Goal: Navigation & Orientation: Find specific page/section

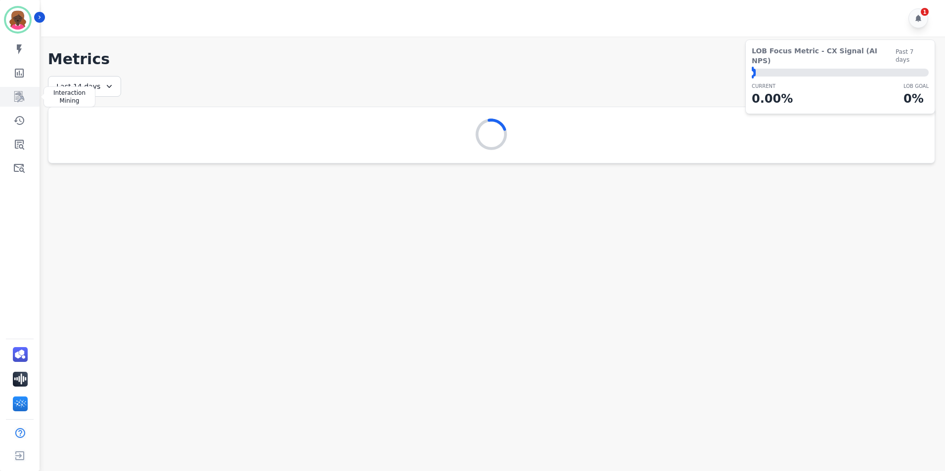
click at [27, 98] on link "Sidebar" at bounding box center [20, 97] width 38 height 20
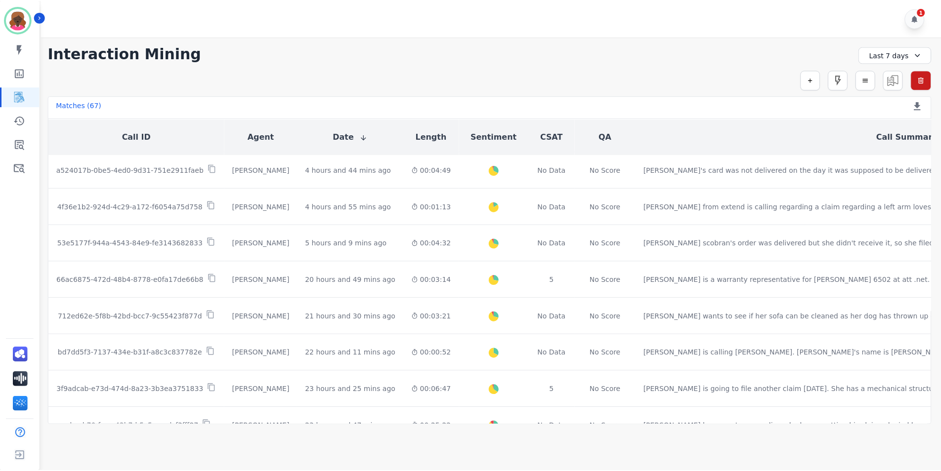
scroll to position [111, 0]
click at [35, 70] on link "Sidebar" at bounding box center [20, 73] width 38 height 20
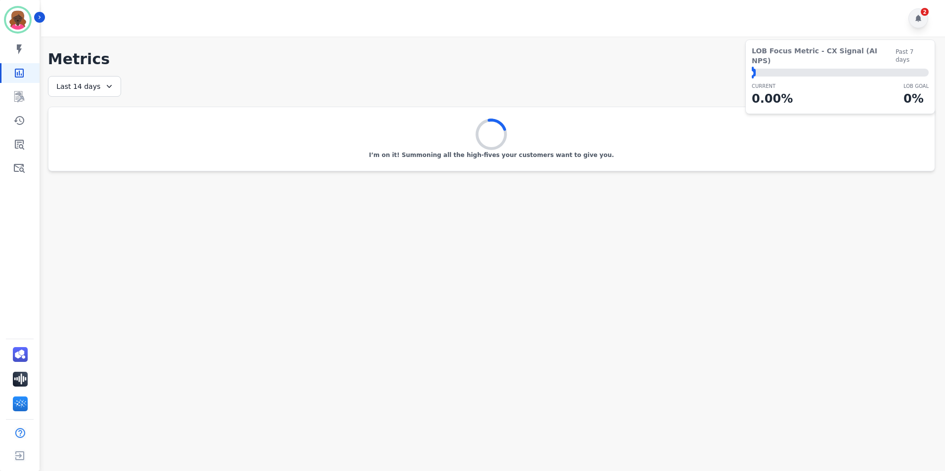
click at [923, 18] on div "2" at bounding box center [918, 18] width 20 height 20
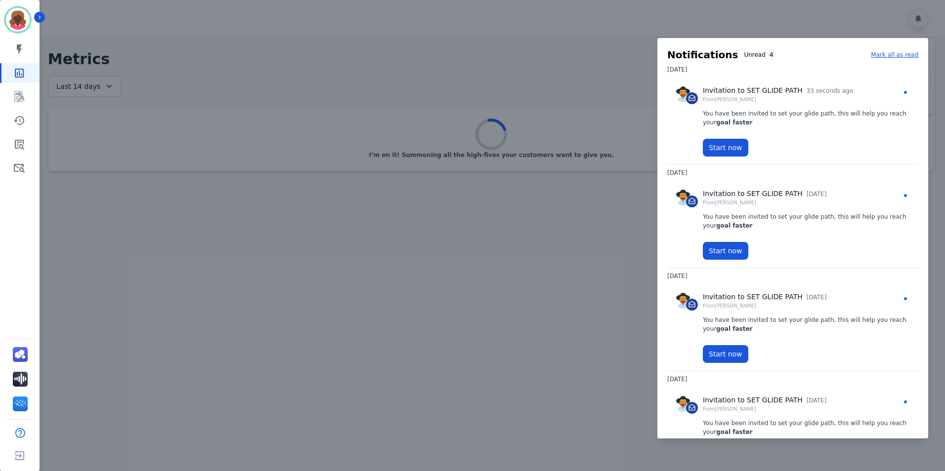
click at [509, 94] on div at bounding box center [472, 235] width 945 height 471
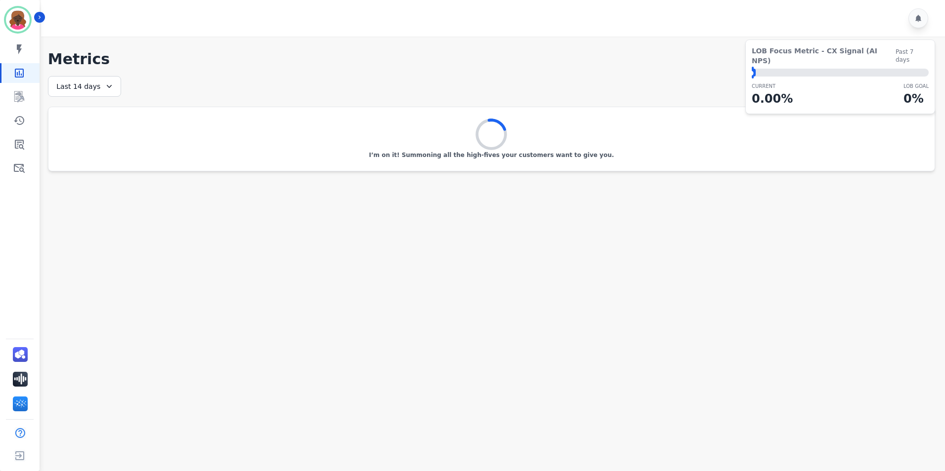
click at [92, 82] on div "Last 14 days" at bounding box center [84, 86] width 73 height 21
click at [183, 84] on div "**********" at bounding box center [491, 123] width 887 height 95
click at [24, 89] on link "Sidebar" at bounding box center [20, 97] width 38 height 20
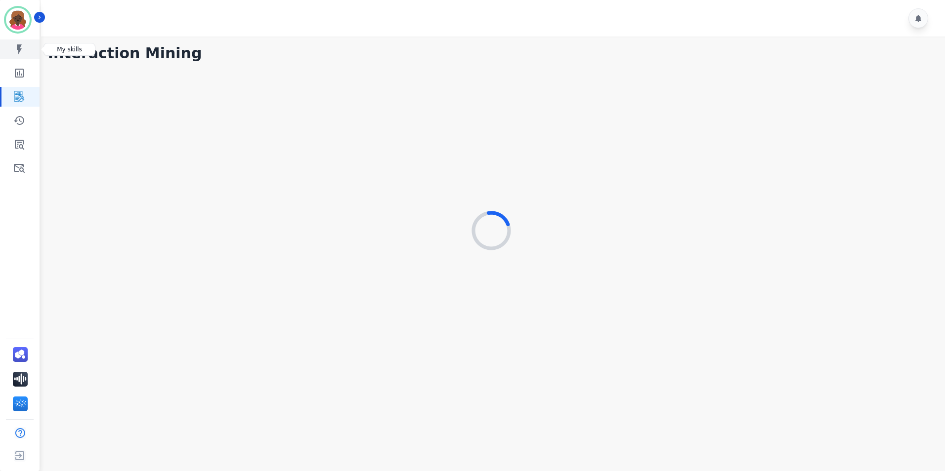
click at [19, 54] on icon "Sidebar" at bounding box center [19, 49] width 12 height 12
